Goal: Task Accomplishment & Management: Manage account settings

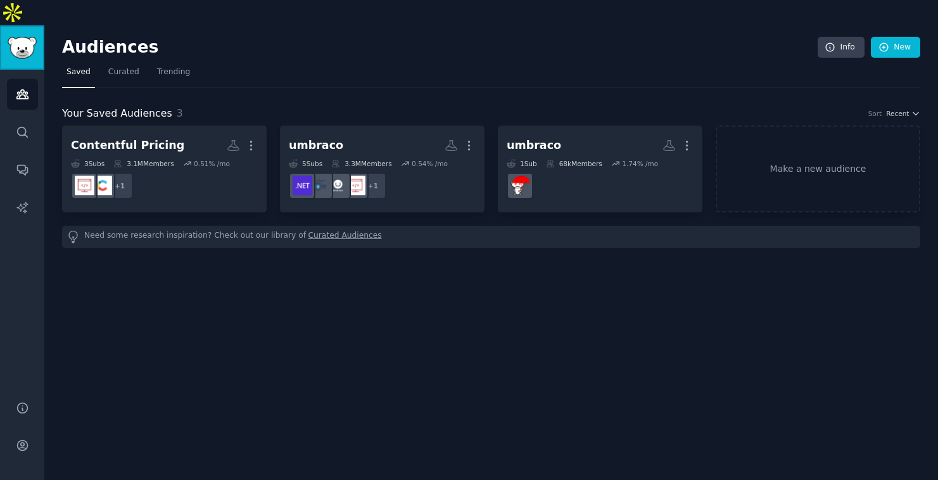
click at [35, 35] on link "Sidebar" at bounding box center [22, 47] width 44 height 44
click at [22, 438] on icon "Sidebar" at bounding box center [22, 444] width 13 height 13
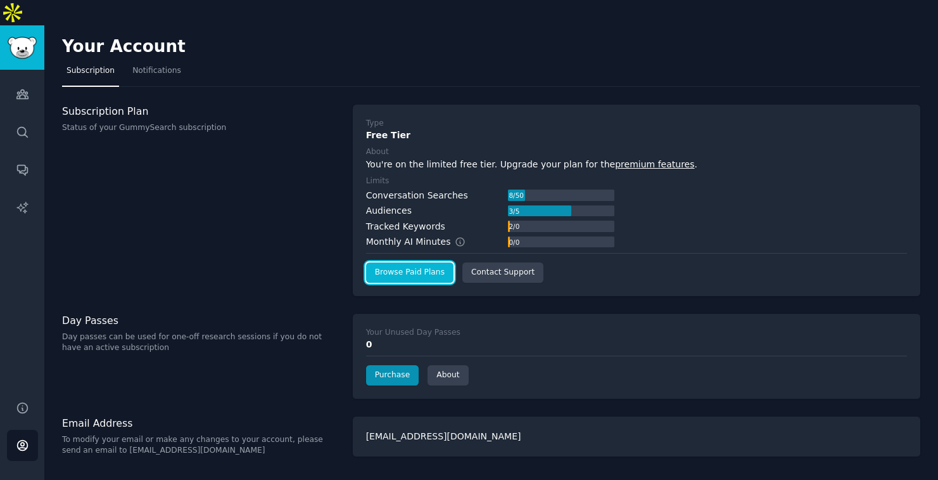
click at [427, 262] on link "Browse Paid Plans" at bounding box center [409, 272] width 87 height 20
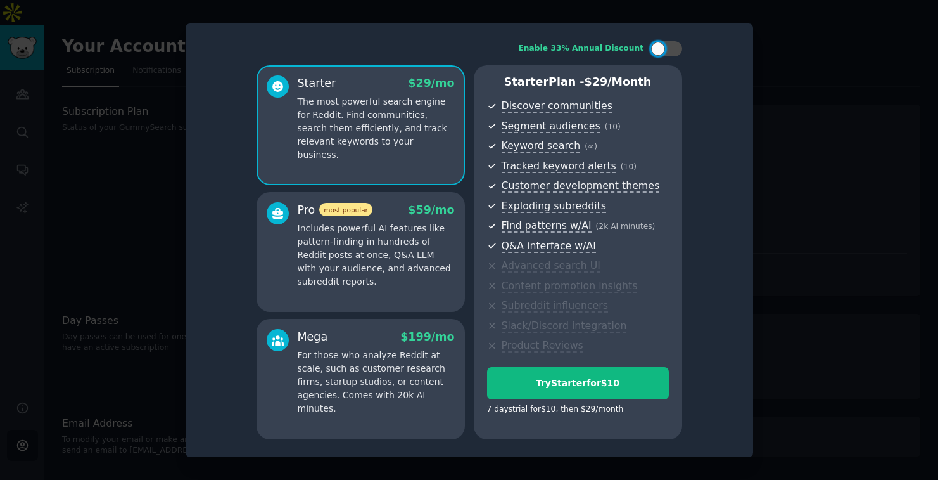
click at [356, 232] on p "Includes powerful AI features like pattern-finding in hundreds of Reddit posts …" at bounding box center [376, 255] width 157 height 67
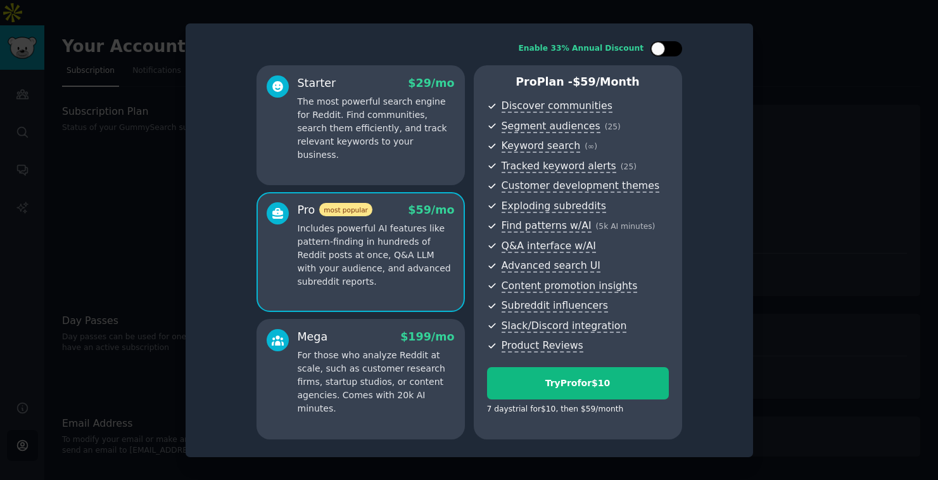
click at [658, 46] on div at bounding box center [658, 49] width 14 height 14
checkbox input "true"
